Goal: Information Seeking & Learning: Check status

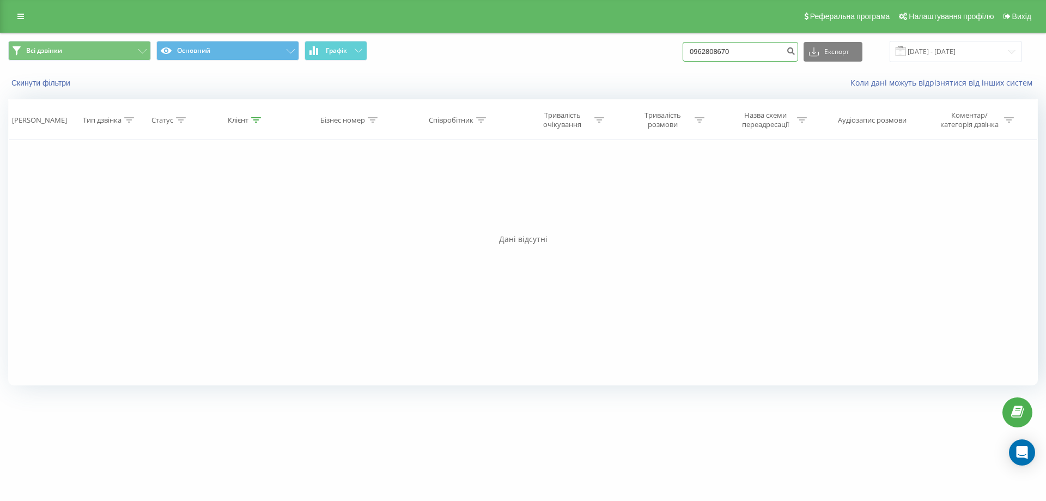
drag, startPoint x: 745, startPoint y: 50, endPoint x: 636, endPoint y: 48, distance: 109.5
click at [635, 50] on div "Всі дзвінки Основний Графік 0962808670 Експорт .csv .xls .xlsx 22.05.2025 - 22.…" at bounding box center [523, 51] width 1030 height 21
type input "0503097940"
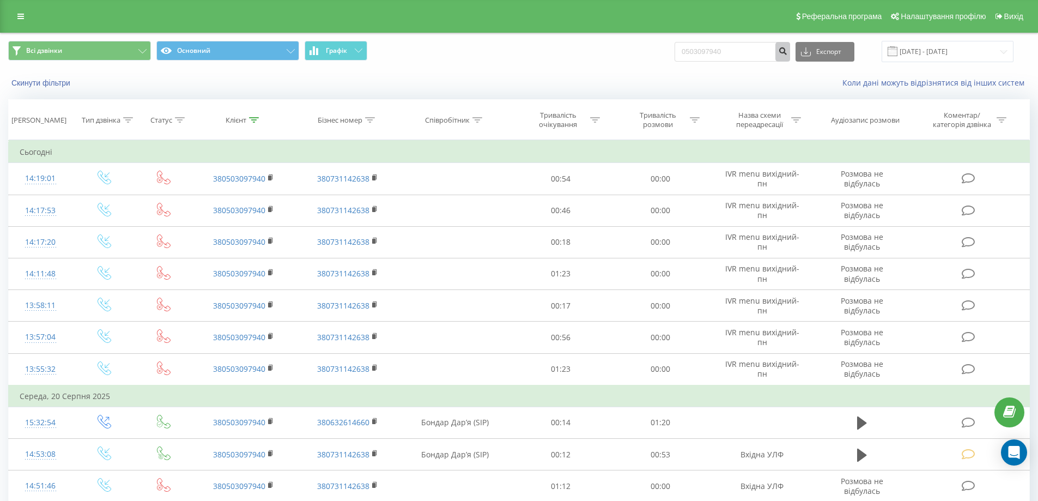
click at [790, 54] on button "submit" at bounding box center [782, 52] width 15 height 20
drag, startPoint x: 752, startPoint y: 47, endPoint x: 659, endPoint y: 47, distance: 93.2
click at [659, 47] on div "Всі дзвінки Основний Графік 0503097940 Експорт .csv .xls .xlsx 22.05.2025 - 22.…" at bounding box center [519, 51] width 1022 height 21
type input "0504458681"
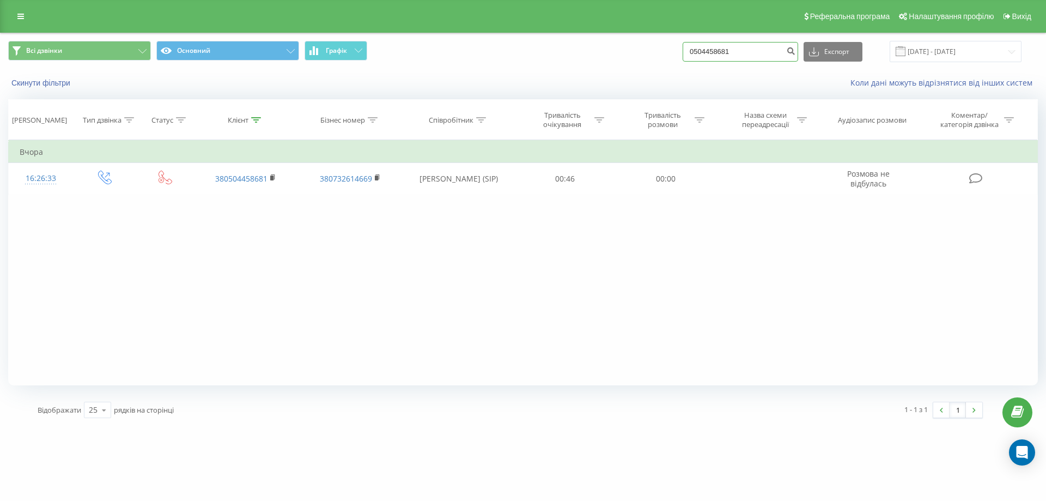
drag, startPoint x: 758, startPoint y: 55, endPoint x: 610, endPoint y: 60, distance: 148.3
click at [610, 59] on div "Всі дзвінки Основний Графік 0504458681 Експорт .csv .xls .xlsx 22.05.2025 - 22.…" at bounding box center [523, 51] width 1030 height 21
